Goal: Information Seeking & Learning: Learn about a topic

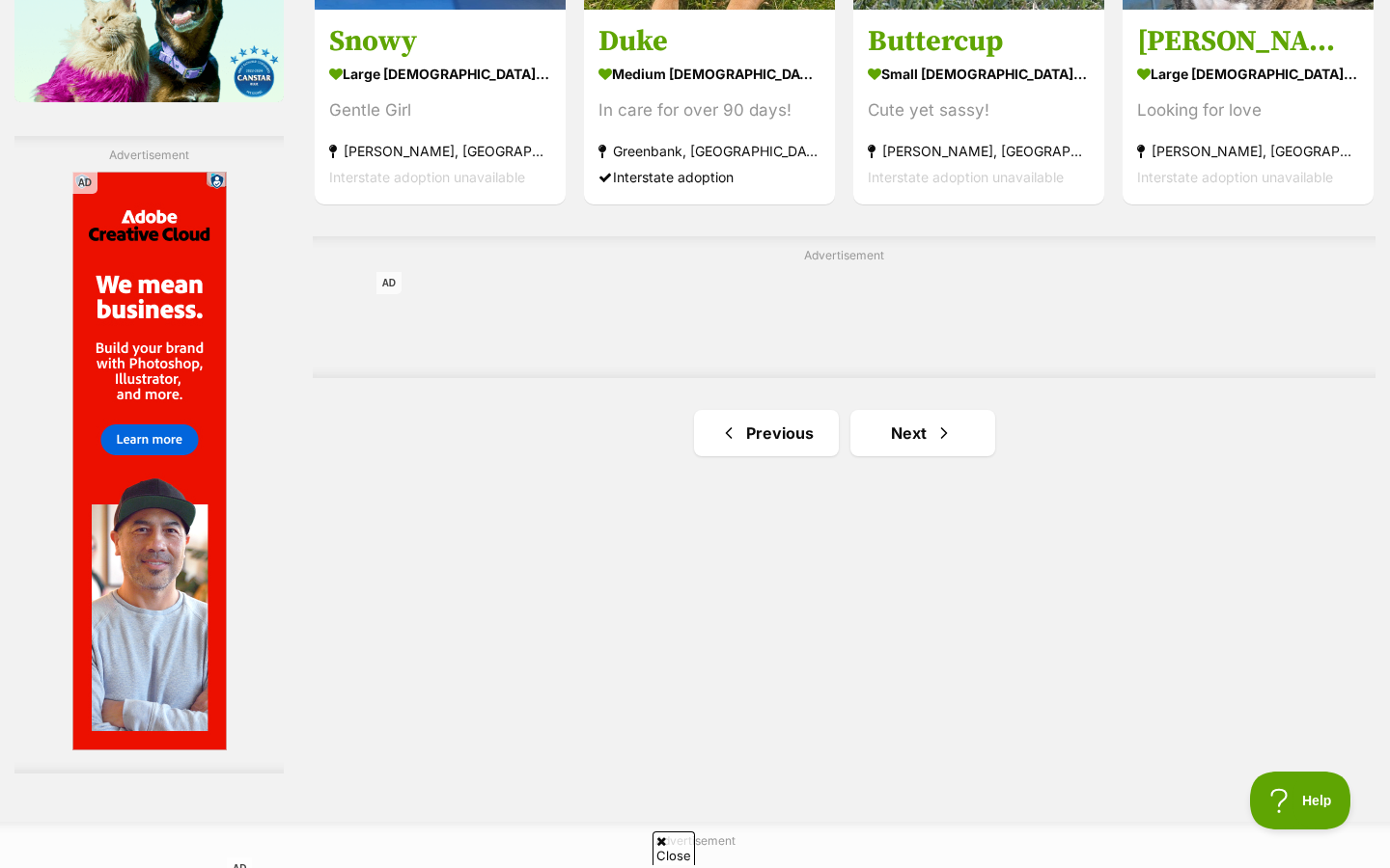
scroll to position [3247, 0]
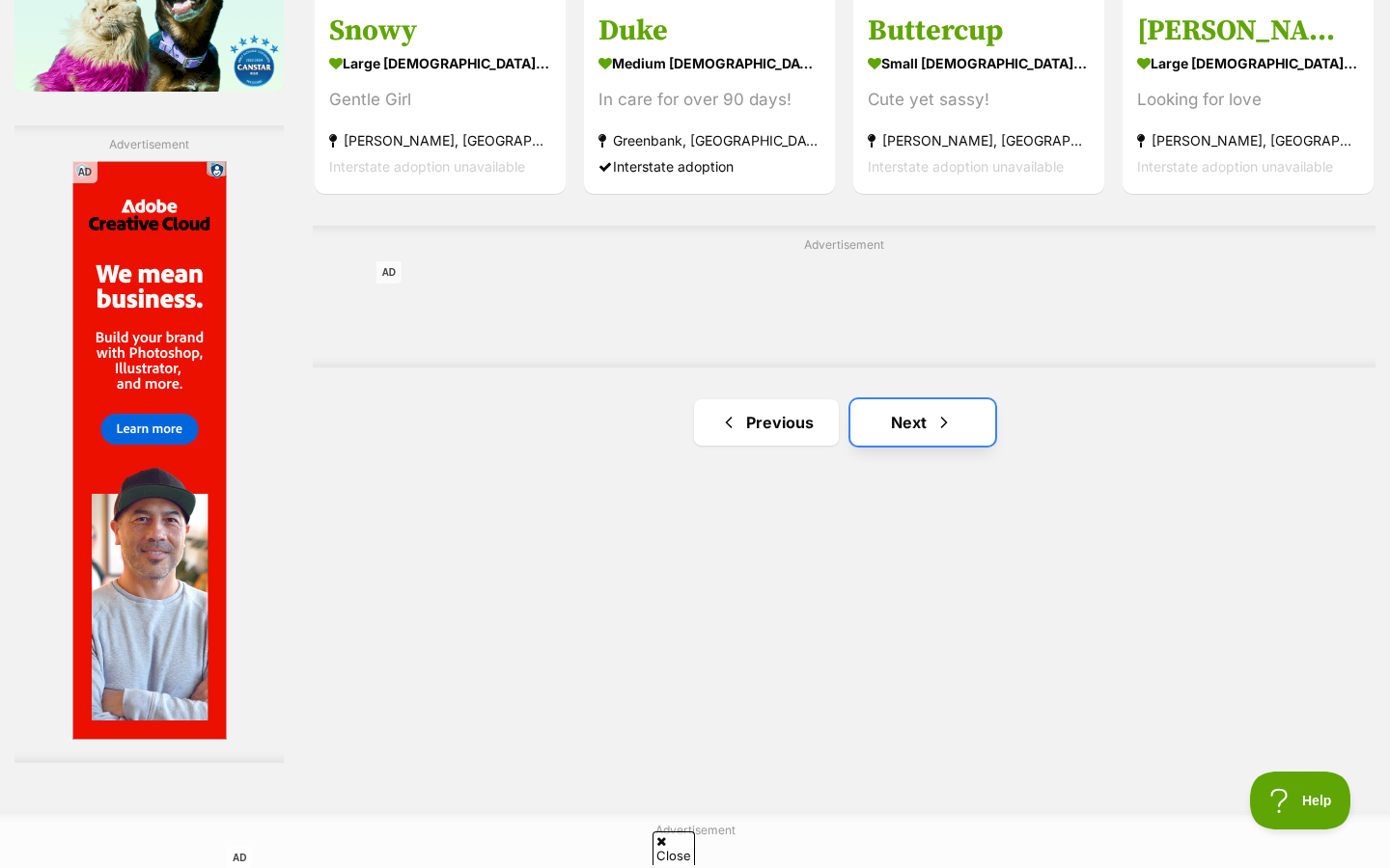
click at [903, 400] on link "Next" at bounding box center [923, 423] width 145 height 46
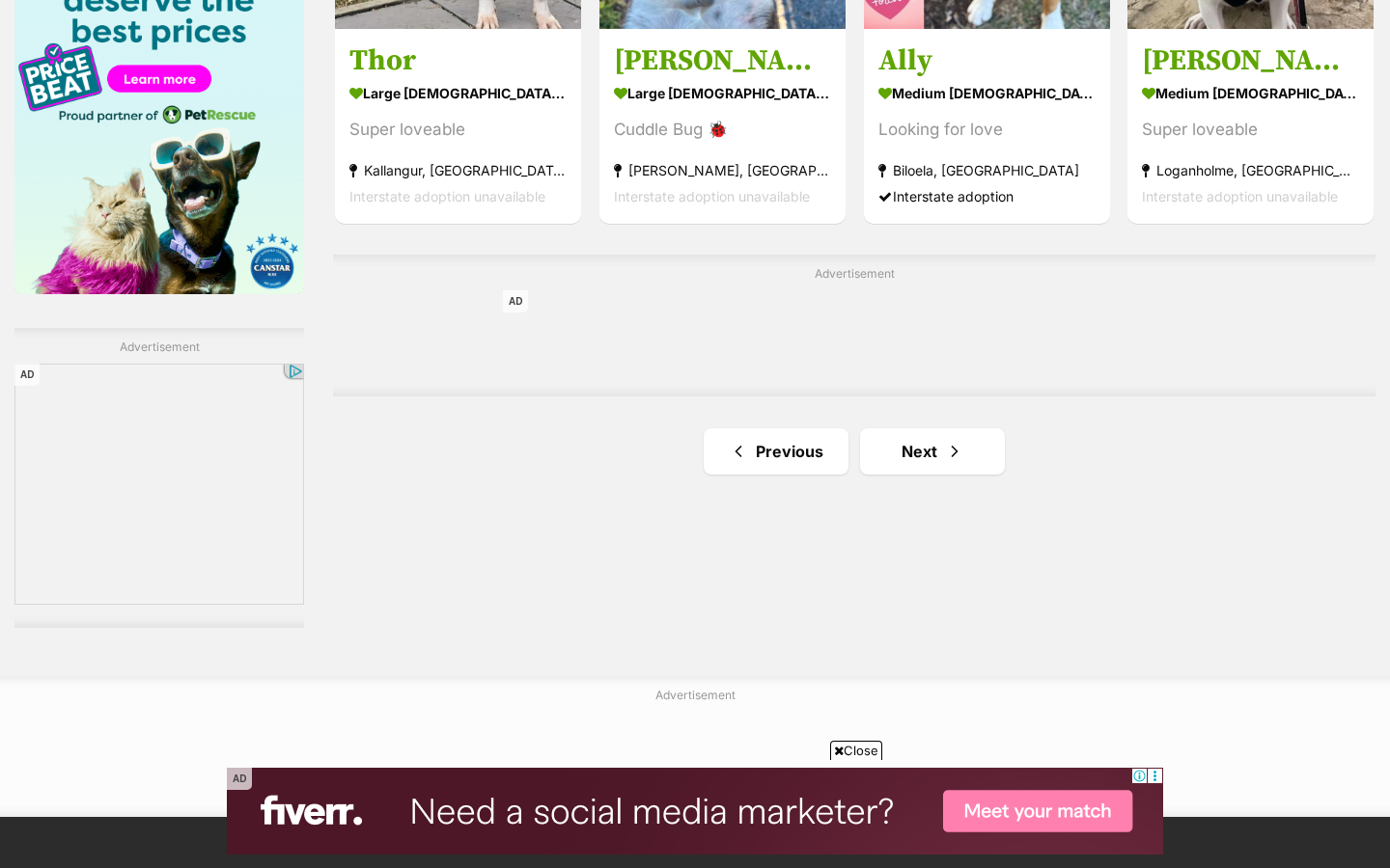
scroll to position [3073, 0]
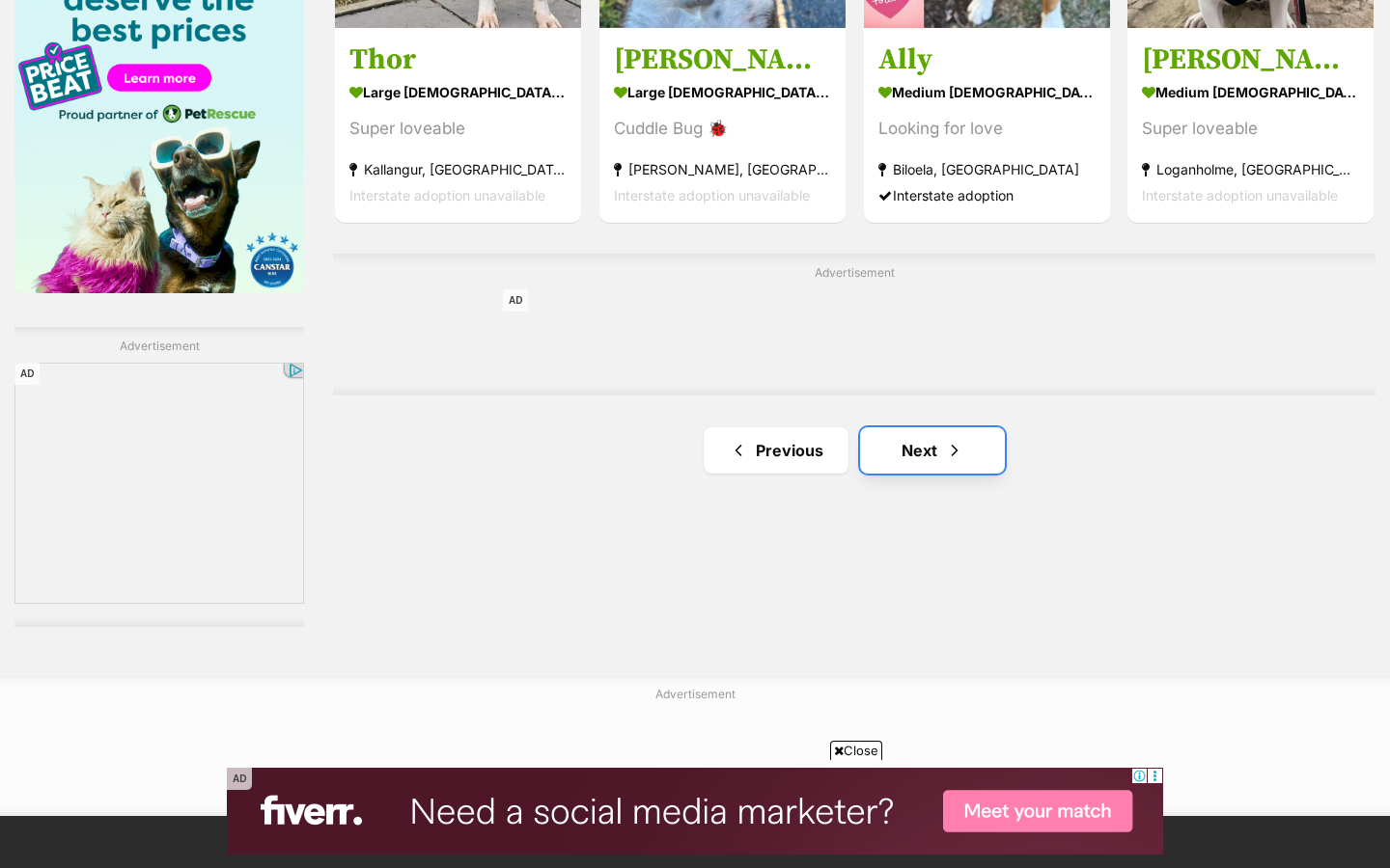
click at [950, 428] on link "Next" at bounding box center [933, 450] width 145 height 46
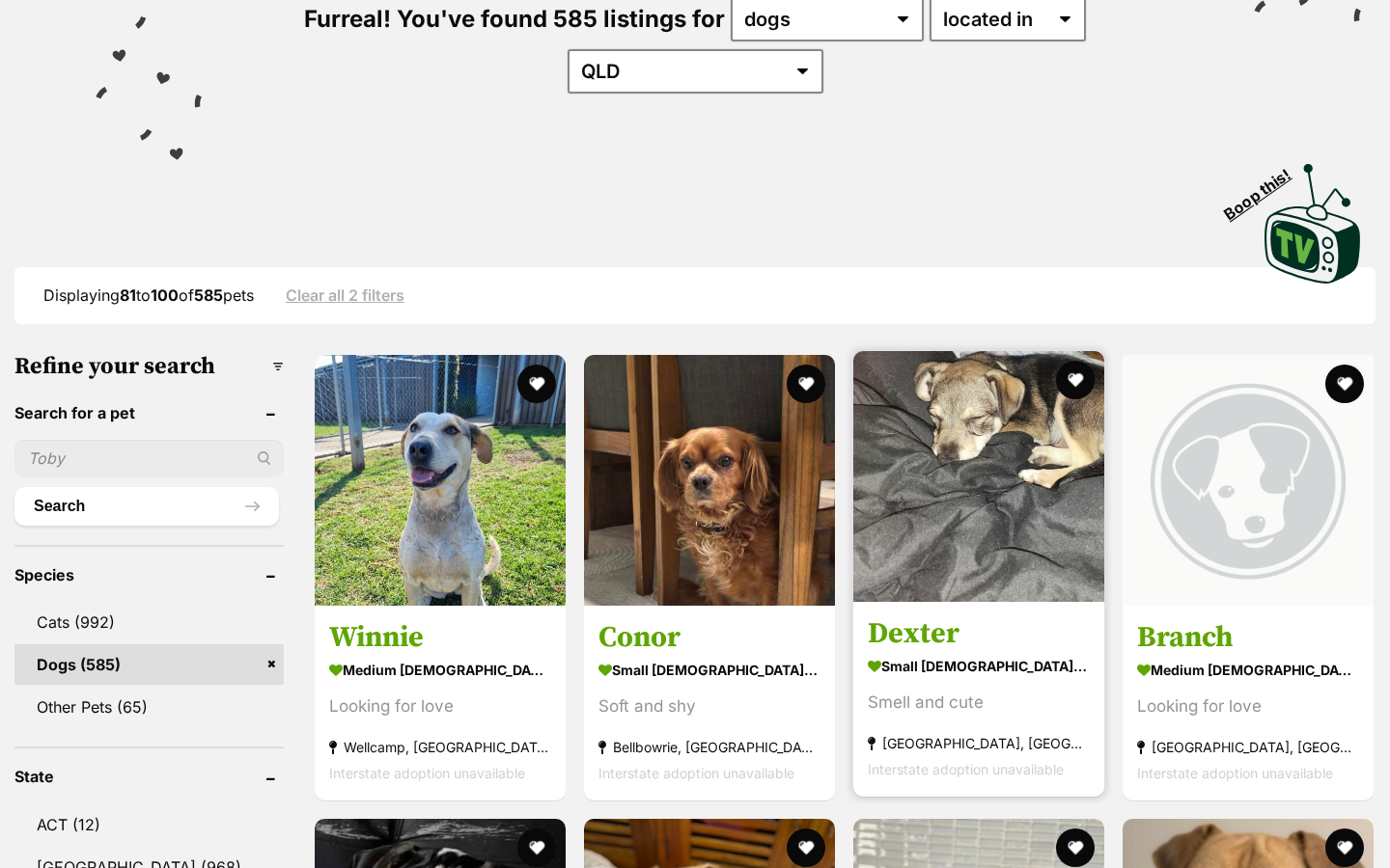
scroll to position [260, 0]
